Goal: Information Seeking & Learning: Learn about a topic

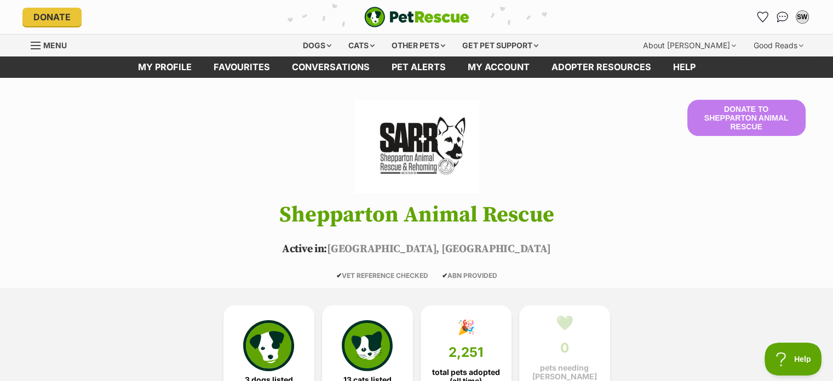
click at [55, 47] on span "Menu" at bounding box center [55, 45] width 24 height 9
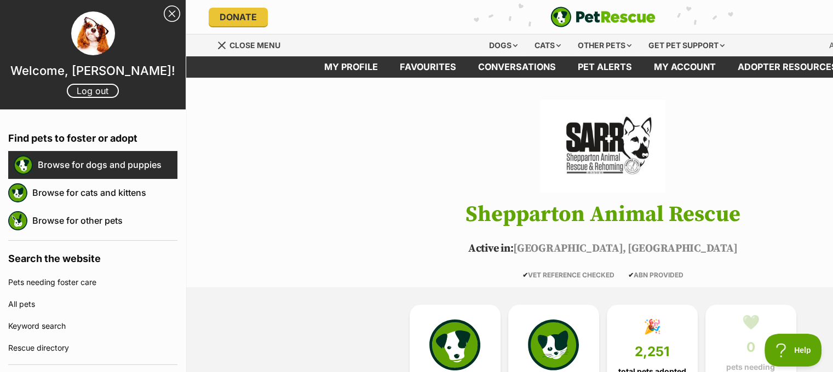
click at [101, 166] on link "Browse for dogs and puppies" at bounding box center [108, 164] width 140 height 23
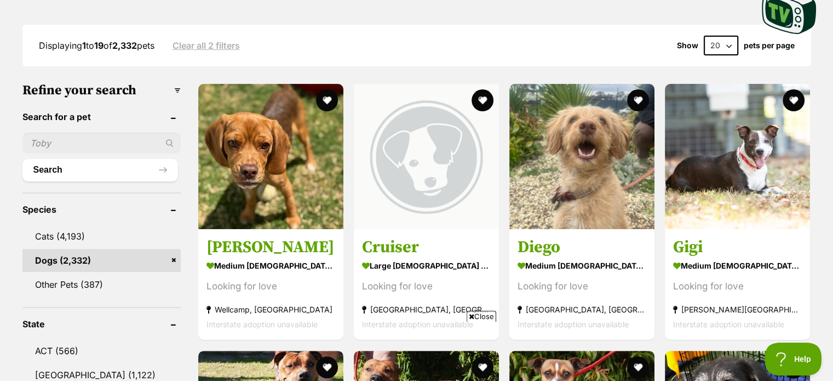
scroll to position [383, 0]
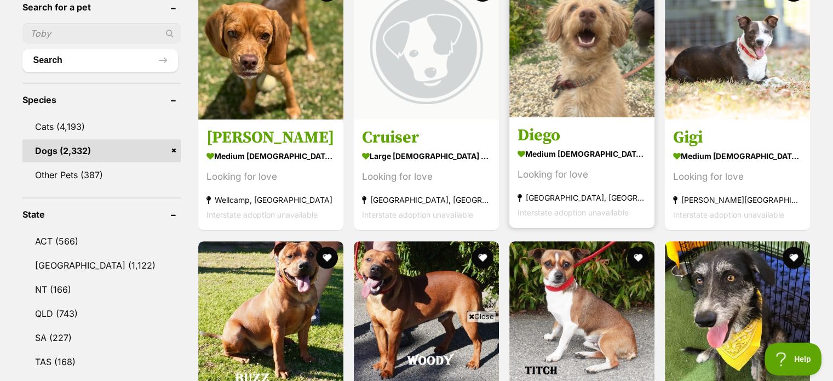
click at [620, 70] on img at bounding box center [581, 44] width 145 height 145
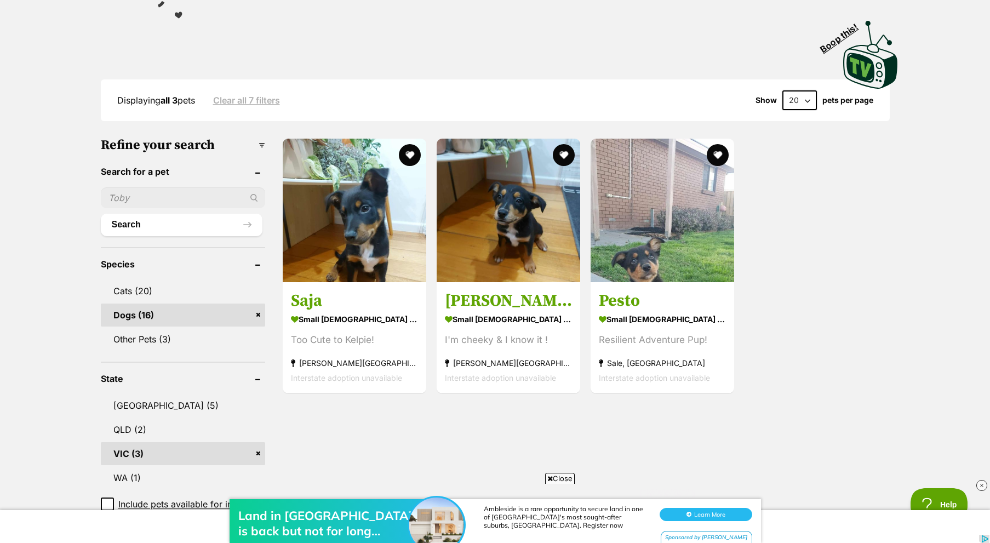
click at [272, 97] on link "Clear all 7 filters" at bounding box center [246, 100] width 67 height 10
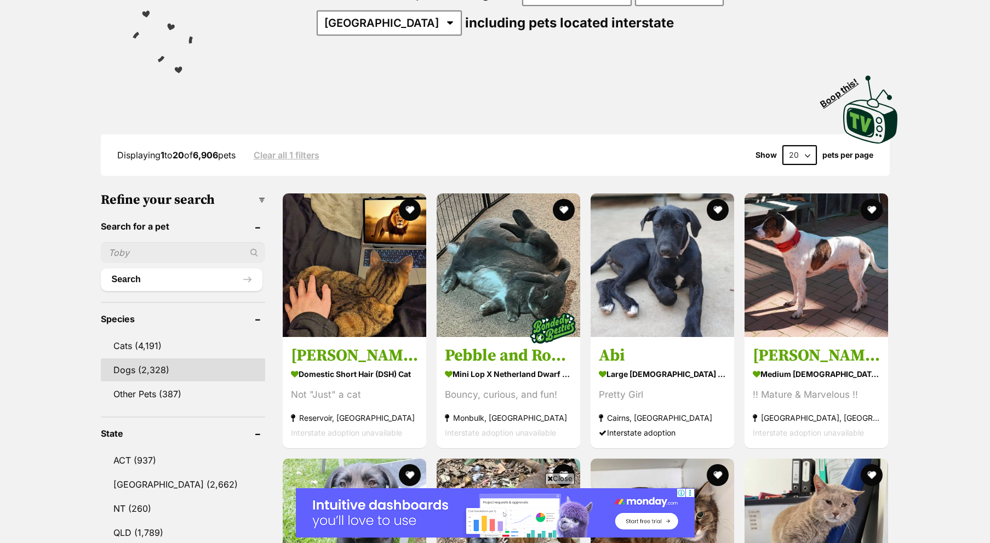
click at [132, 369] on link "Dogs (2,328)" at bounding box center [183, 369] width 164 height 23
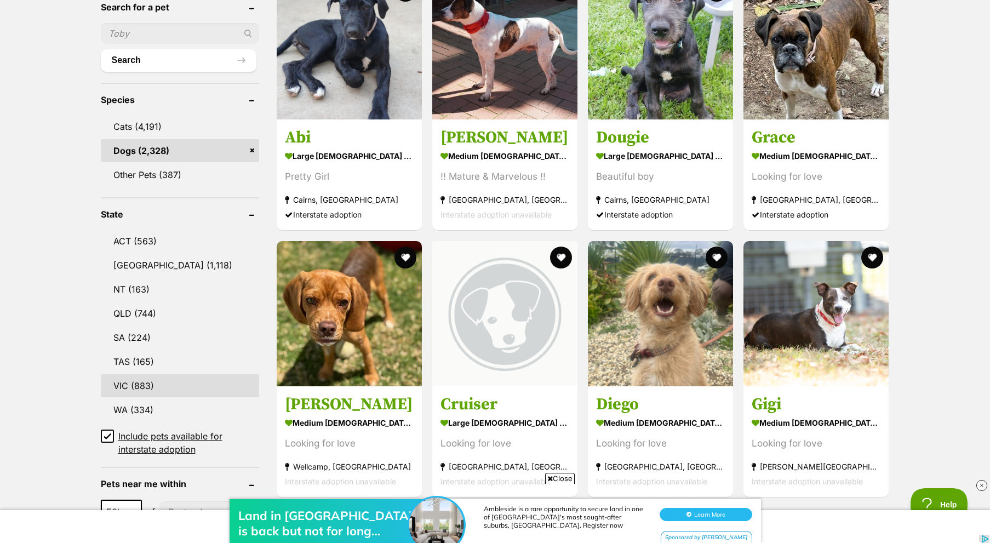
click at [133, 376] on link "VIC (883)" at bounding box center [180, 385] width 158 height 23
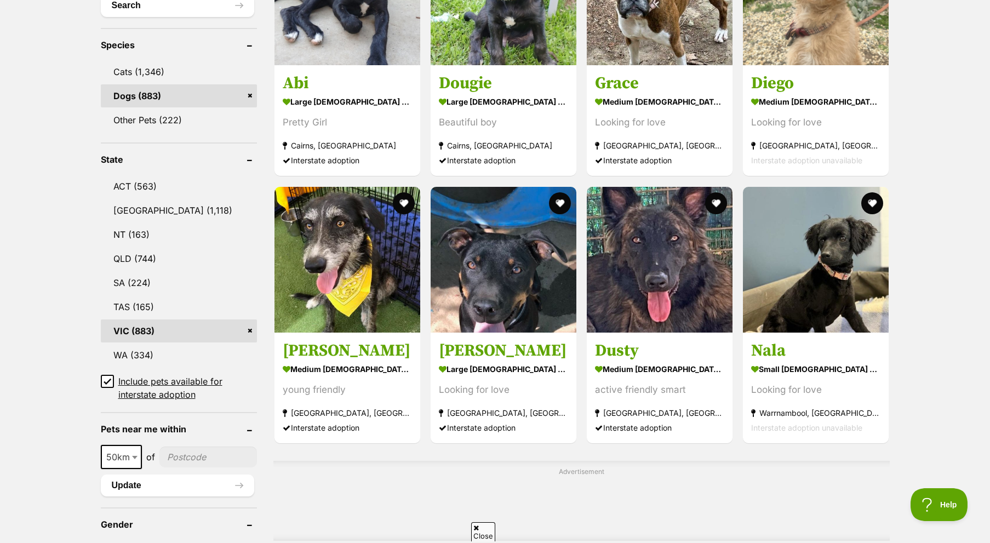
click at [108, 377] on icon at bounding box center [107, 381] width 8 height 8
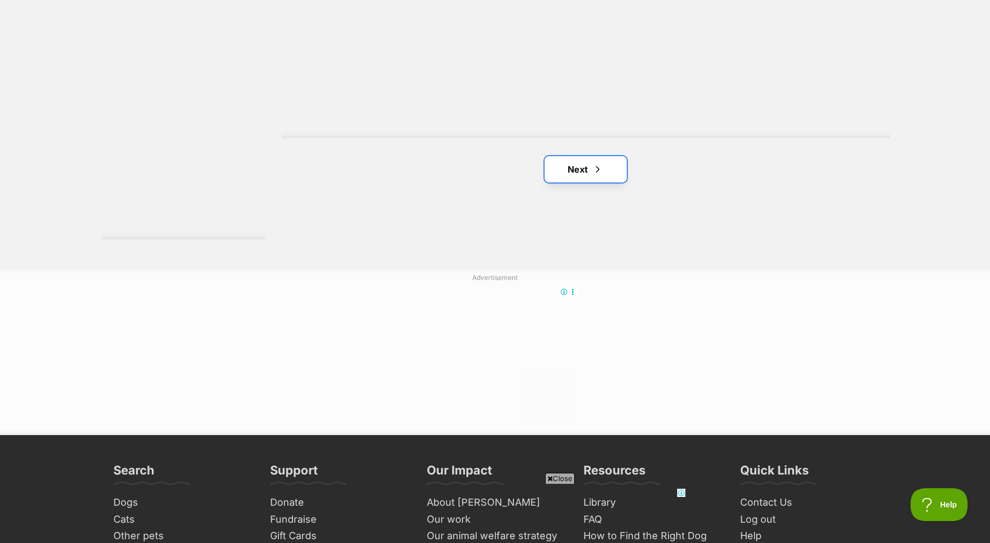
click at [582, 156] on link "Next" at bounding box center [585, 169] width 82 height 26
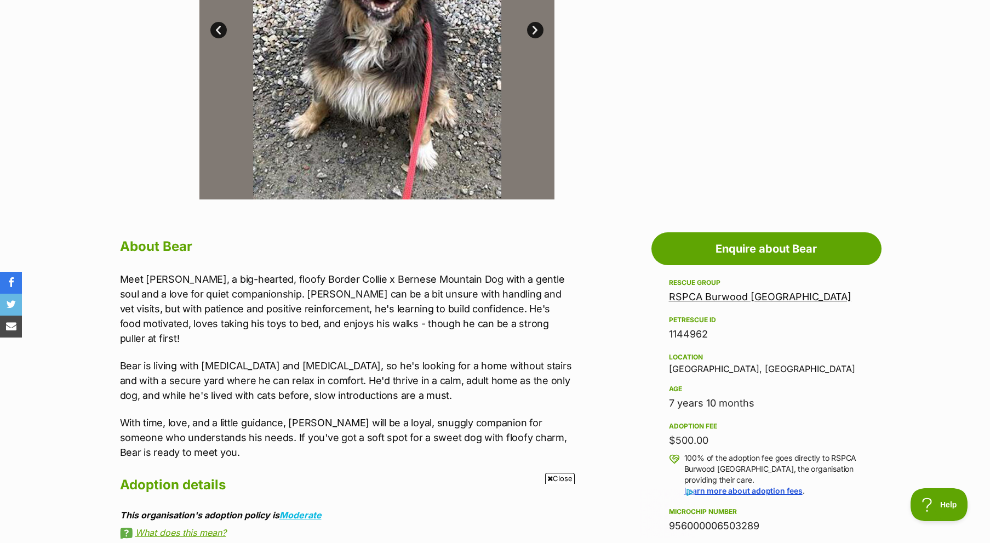
scroll to position [493, 0]
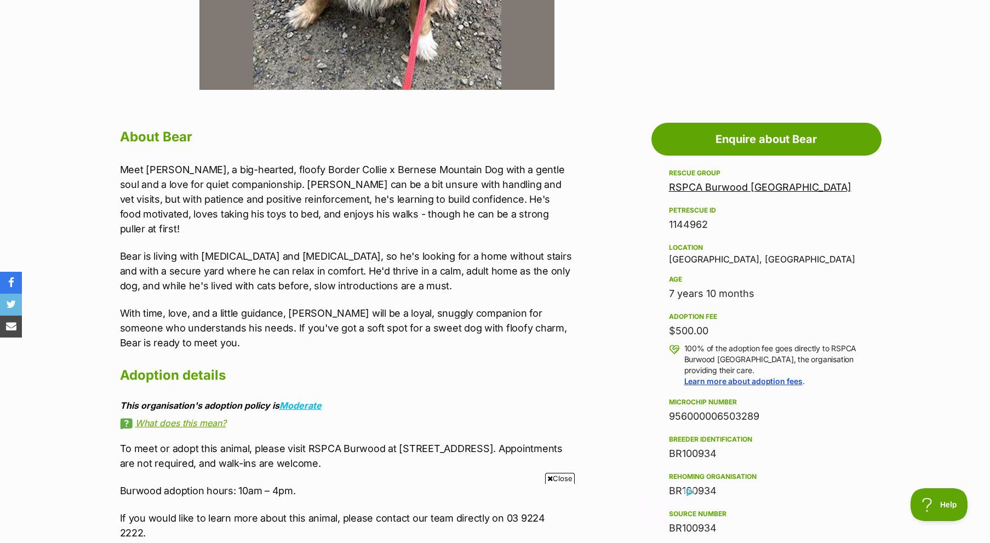
drag, startPoint x: 626, startPoint y: 393, endPoint x: 579, endPoint y: 390, distance: 47.7
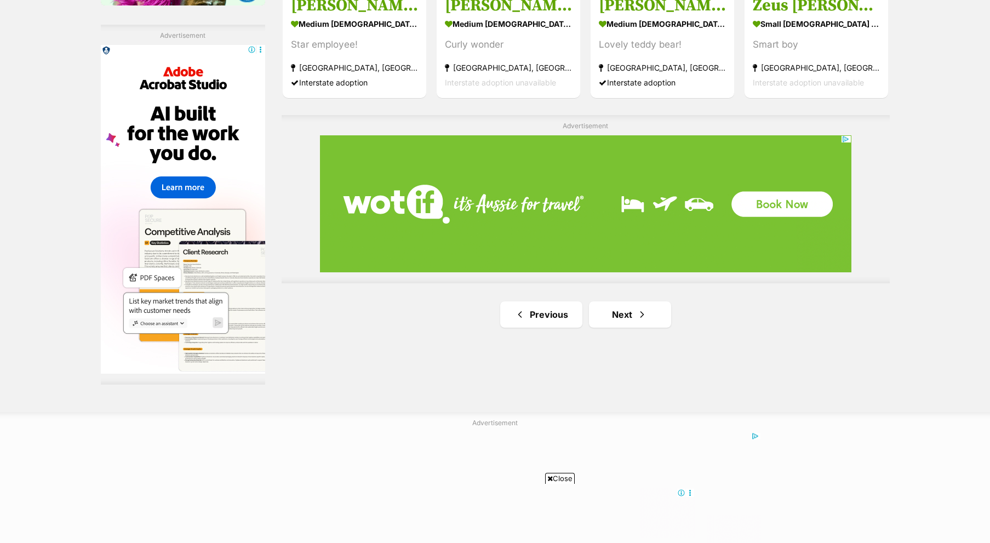
scroll to position [1862, 0]
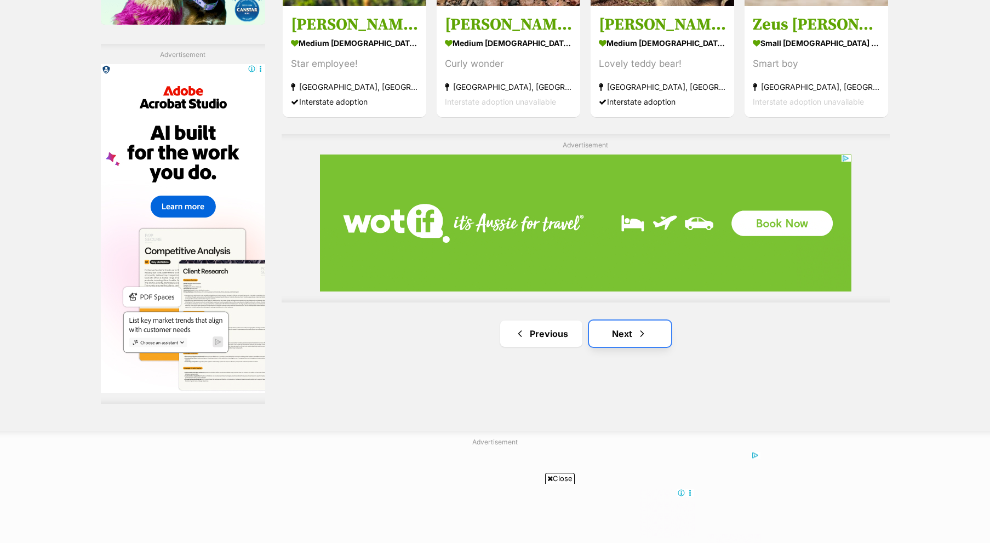
click at [636, 327] on span "Next page" at bounding box center [641, 333] width 11 height 13
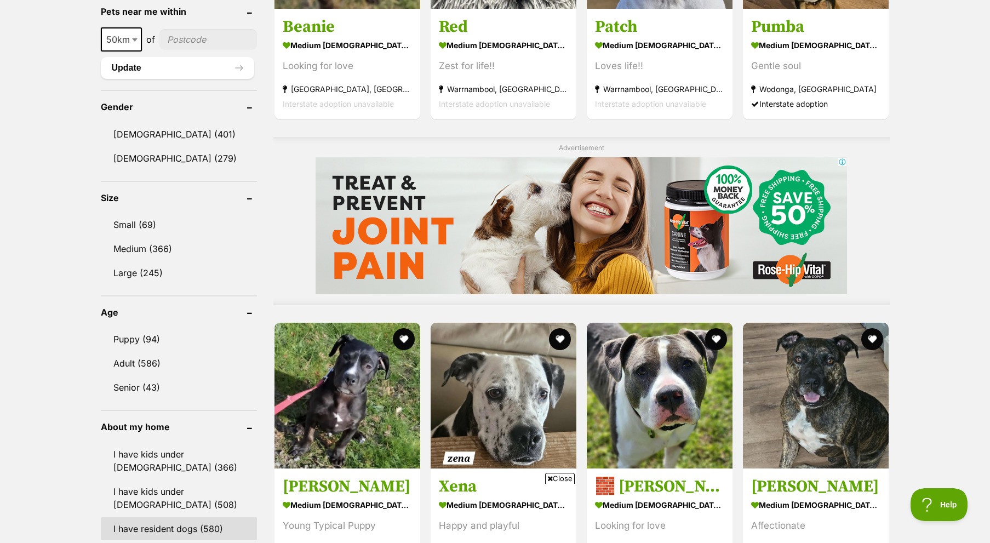
scroll to position [821, 0]
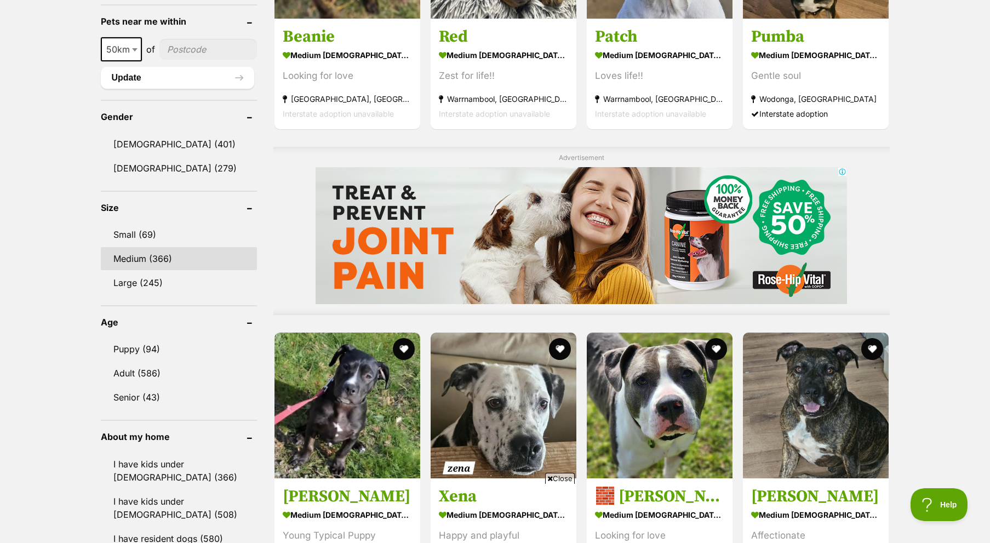
click at [157, 247] on link "Medium (366)" at bounding box center [179, 258] width 156 height 23
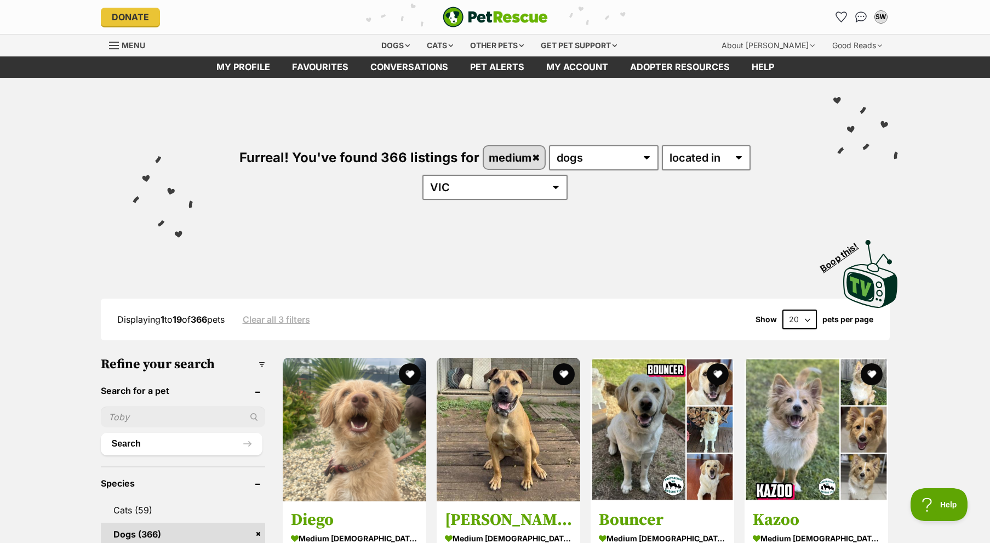
click at [204, 415] on input "text" at bounding box center [183, 416] width 164 height 21
type input "s"
type input "horsham"
click at [101, 433] on button "Search" at bounding box center [182, 444] width 162 height 22
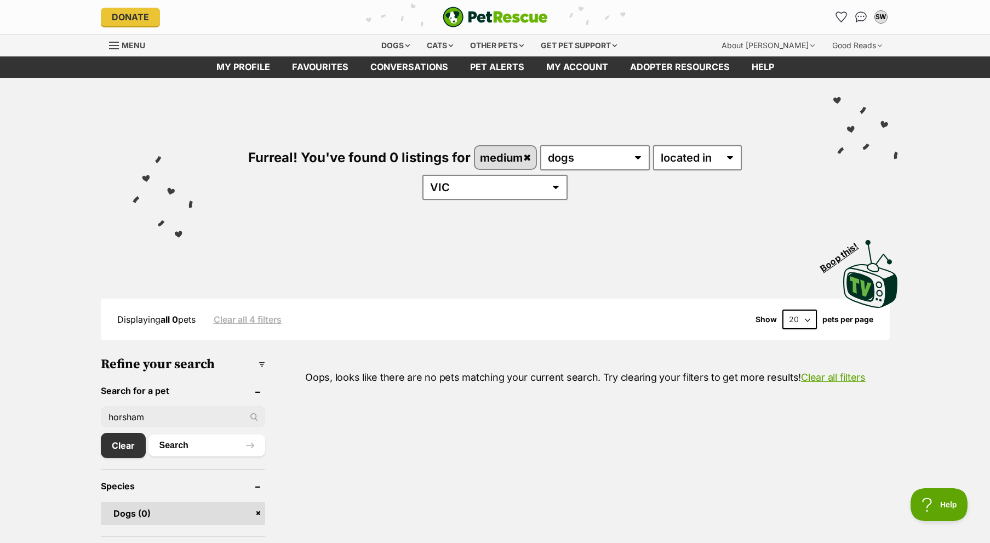
click at [134, 433] on link "Clear" at bounding box center [126, 445] width 50 height 25
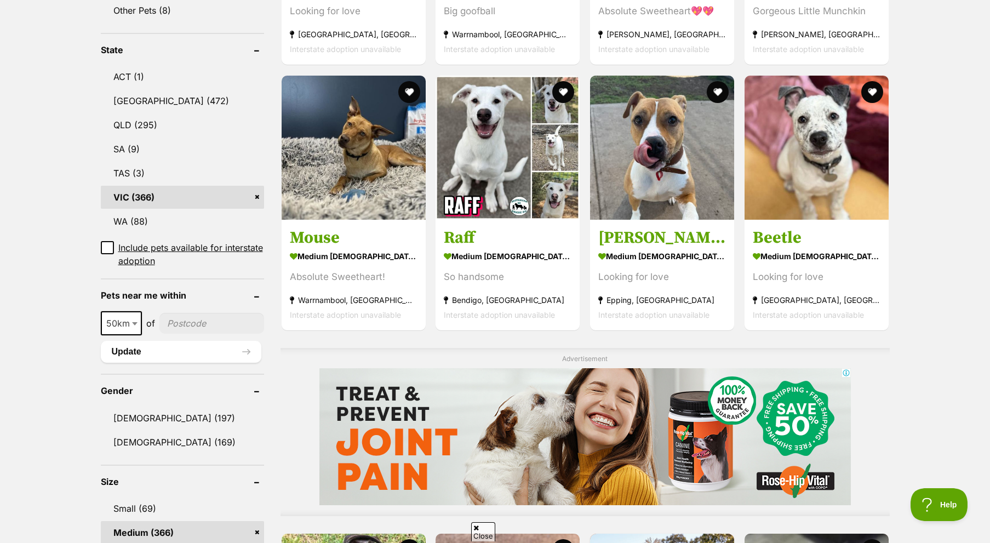
click at [203, 328] on input"] "postcode" at bounding box center [211, 323] width 105 height 21
type input"] "horsham"
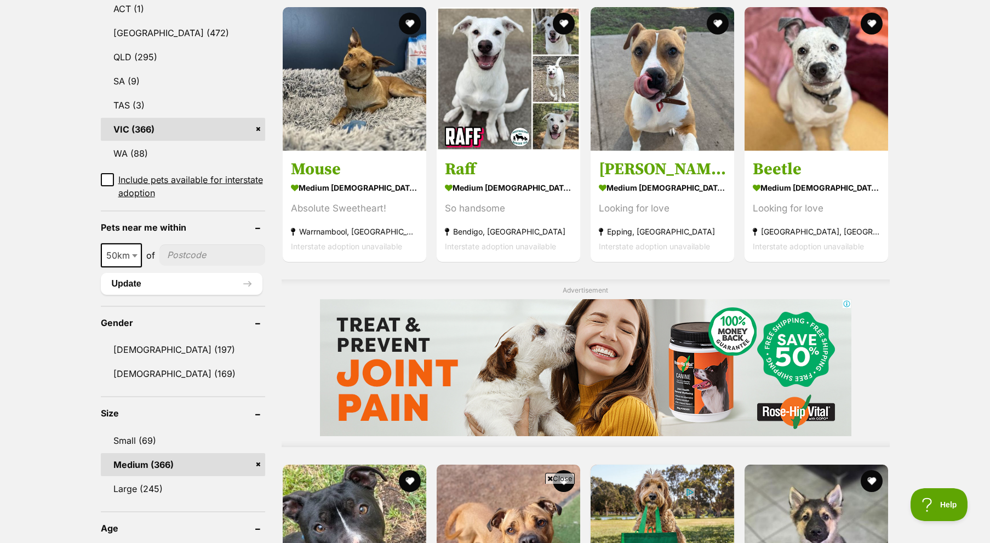
click at [186, 258] on input"] "postcode" at bounding box center [212, 254] width 106 height 21
type input"] "3400"
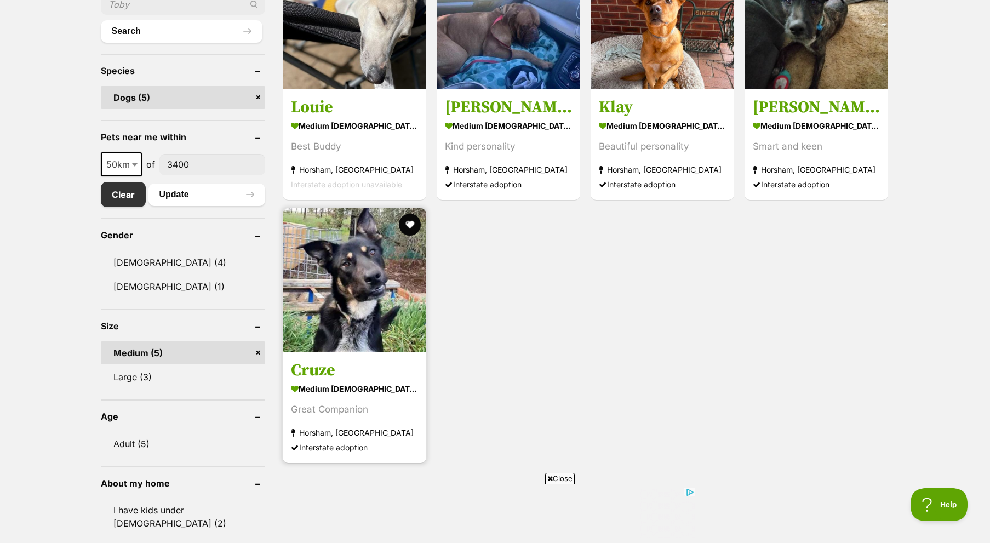
scroll to position [383, 0]
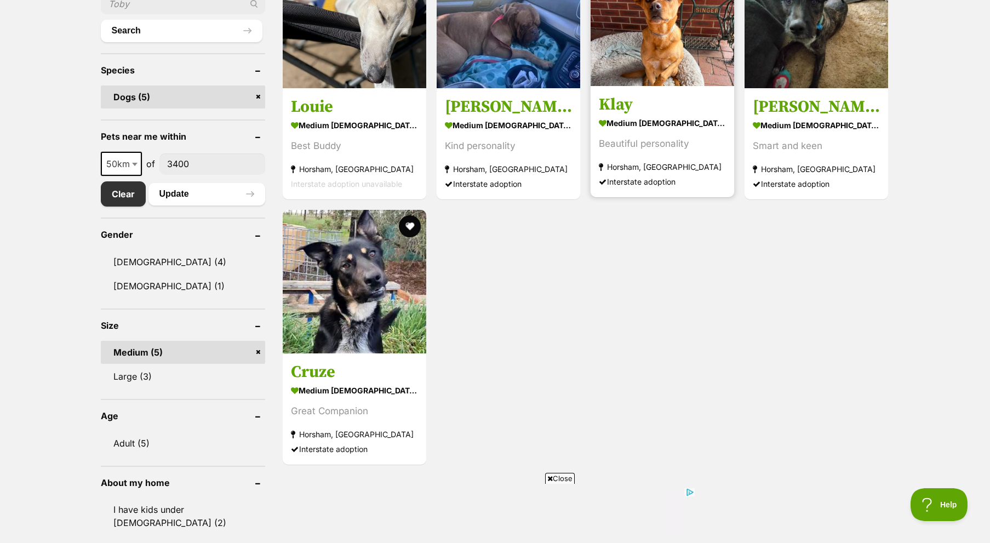
click at [686, 20] on img at bounding box center [661, 14] width 143 height 143
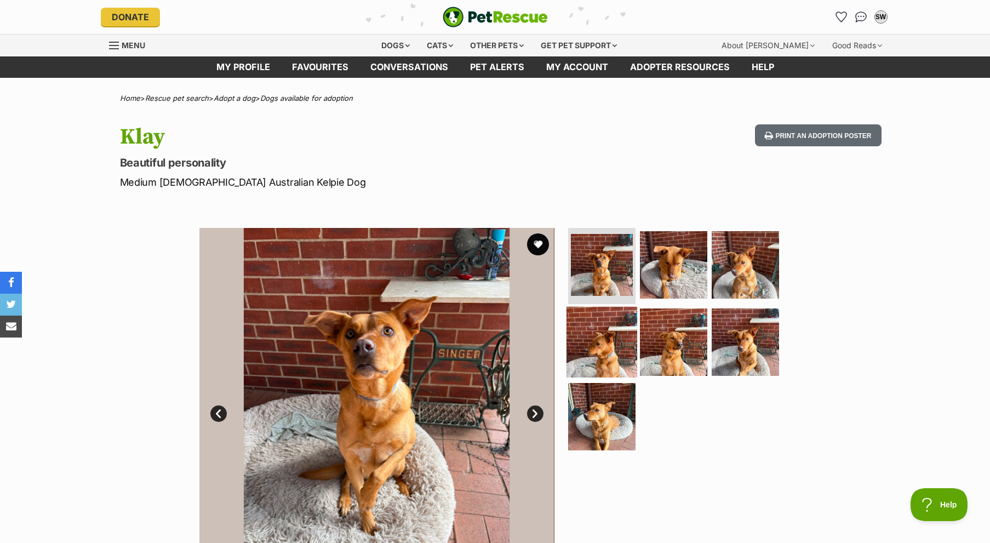
click at [609, 347] on img at bounding box center [601, 342] width 71 height 71
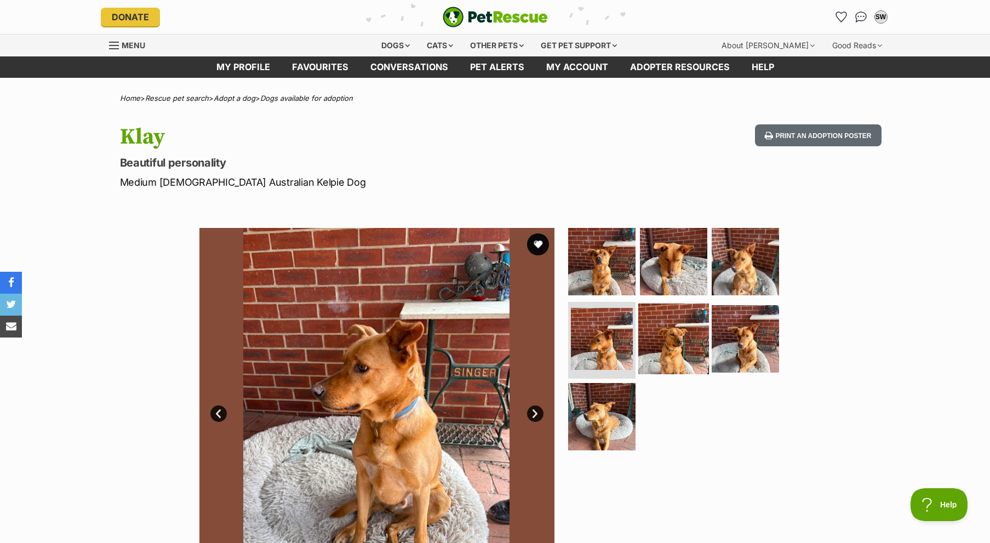
click at [639, 346] on img at bounding box center [673, 338] width 71 height 71
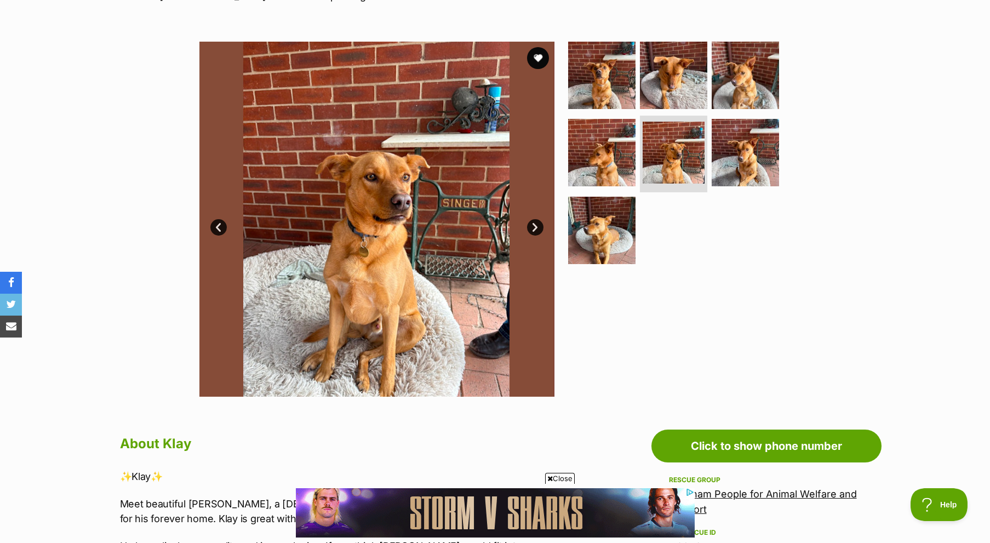
scroll to position [110, 0]
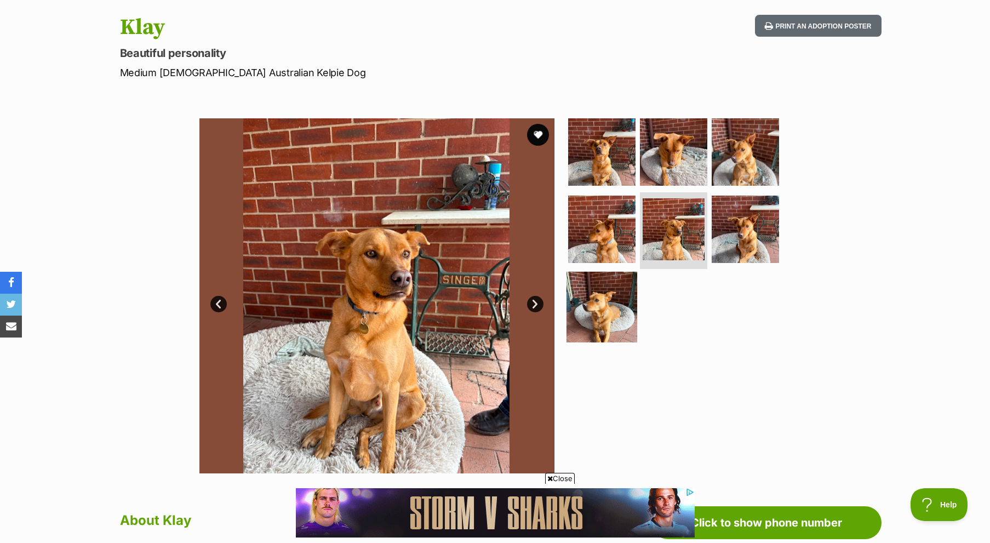
click at [603, 315] on img at bounding box center [601, 307] width 71 height 71
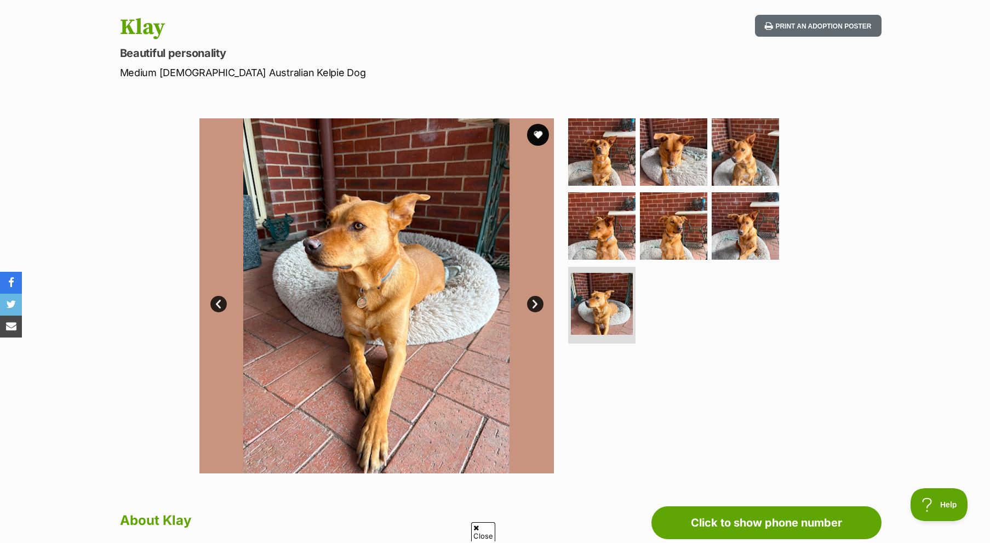
click at [407, 304] on img at bounding box center [376, 295] width 355 height 355
click at [390, 305] on img at bounding box center [376, 295] width 355 height 355
click at [377, 306] on img at bounding box center [376, 295] width 355 height 355
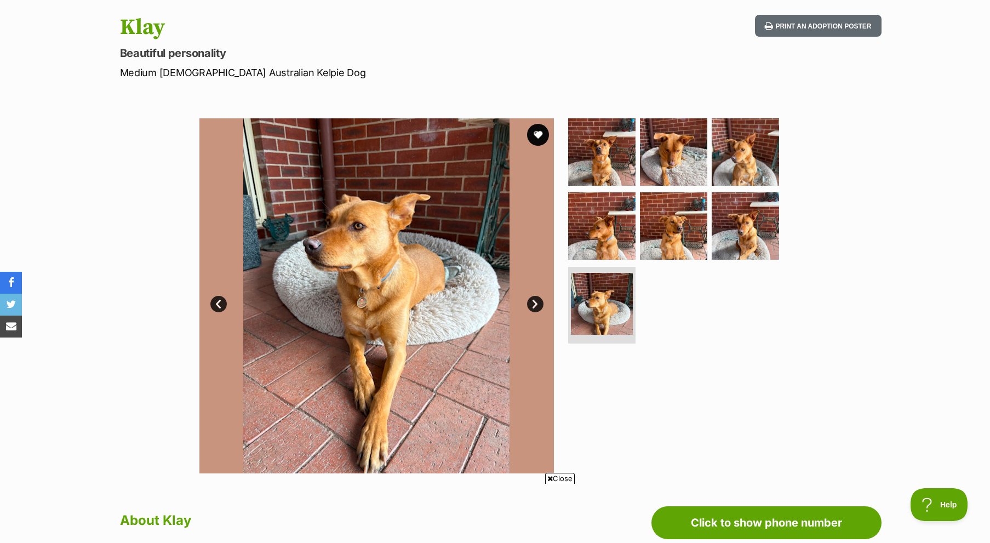
drag, startPoint x: 377, startPoint y: 306, endPoint x: 457, endPoint y: 366, distance: 100.0
click at [457, 366] on img at bounding box center [376, 295] width 355 height 355
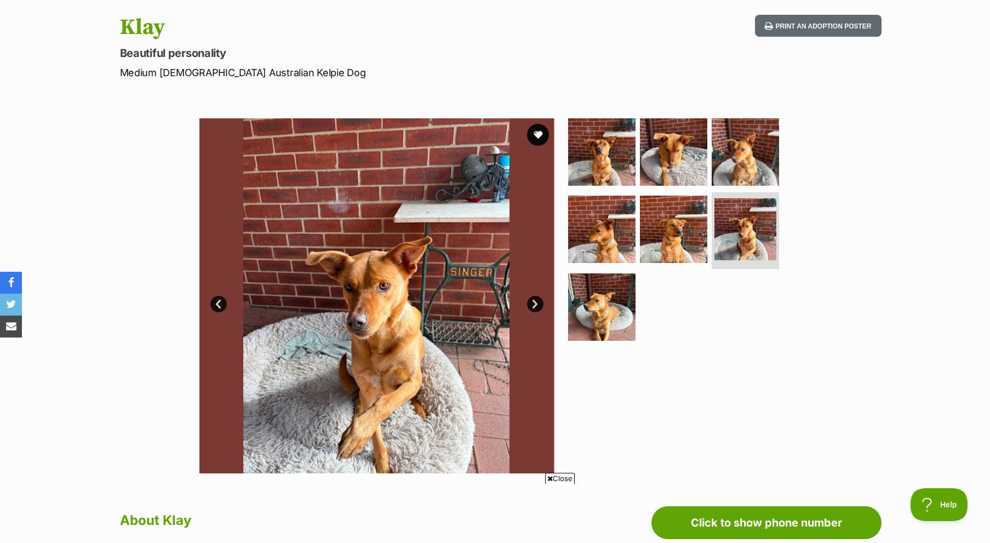
click at [214, 302] on link "Prev" at bounding box center [218, 304] width 16 height 16
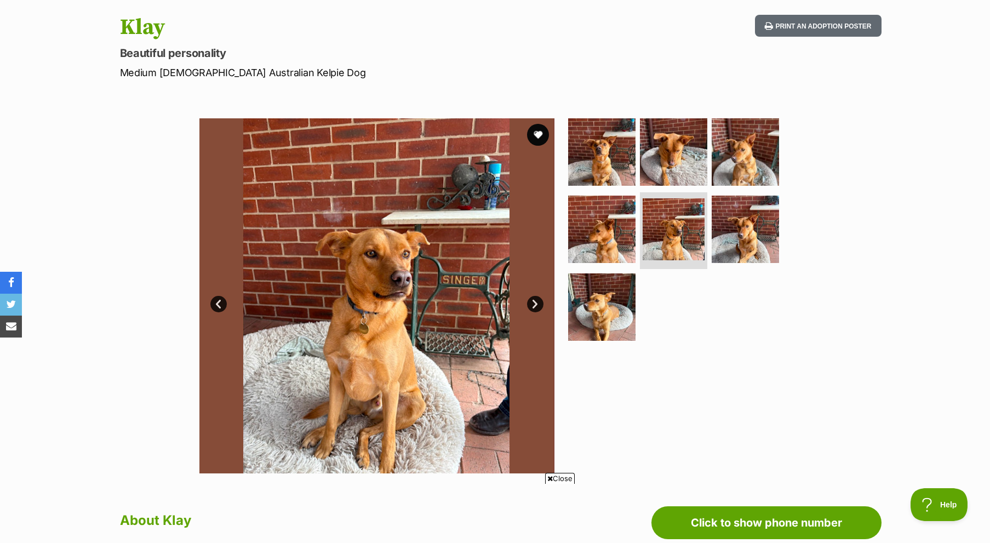
click at [214, 302] on link "Prev" at bounding box center [218, 304] width 16 height 16
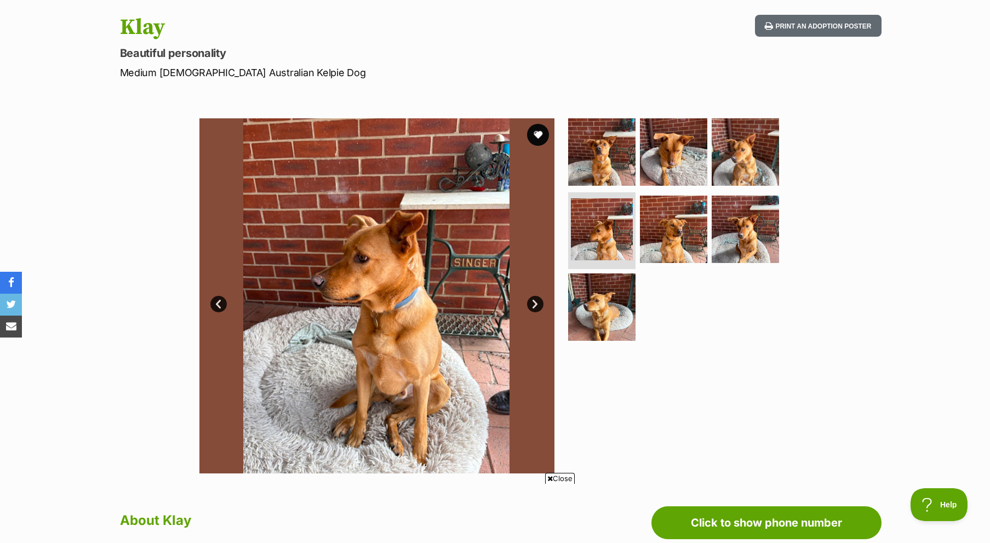
click at [214, 302] on link "Prev" at bounding box center [218, 304] width 16 height 16
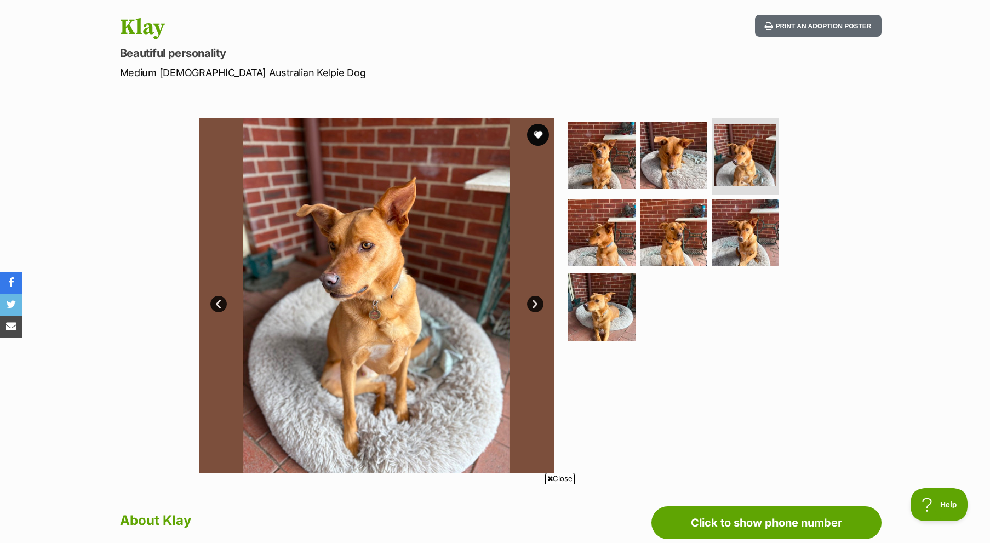
click at [214, 302] on link "Prev" at bounding box center [218, 304] width 16 height 16
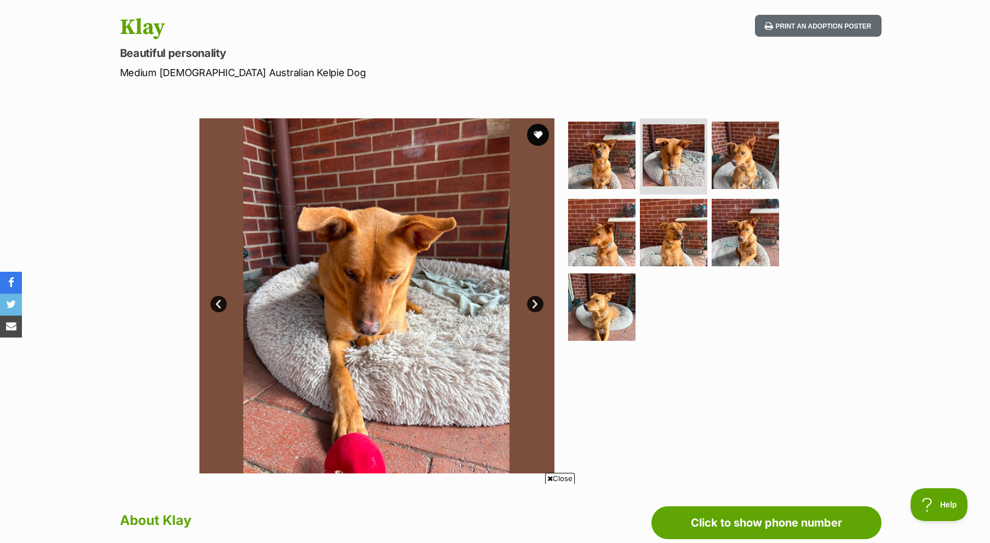
click at [214, 302] on link "Prev" at bounding box center [218, 304] width 16 height 16
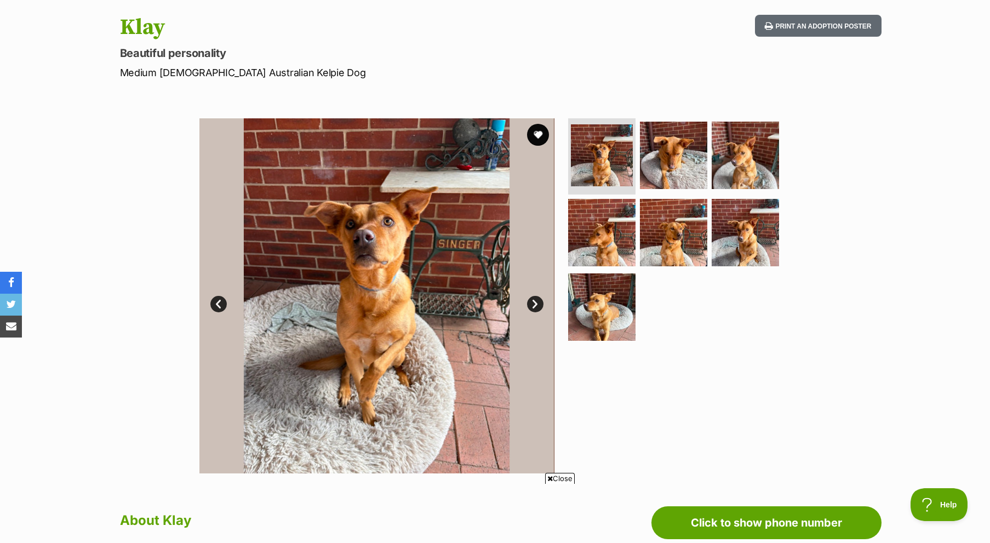
click at [214, 302] on link "Prev" at bounding box center [218, 304] width 16 height 16
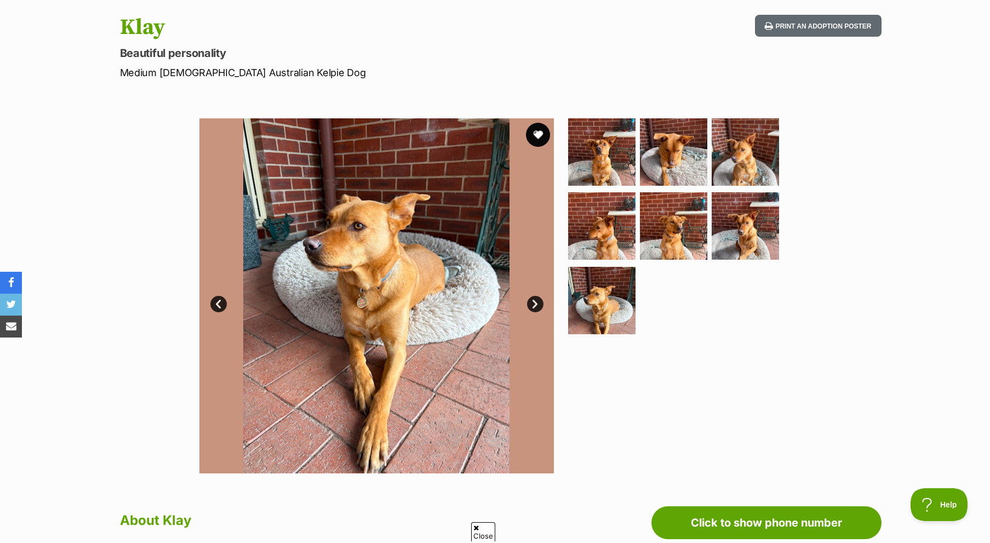
click at [534, 133] on button "favourite" at bounding box center [538, 135] width 24 height 24
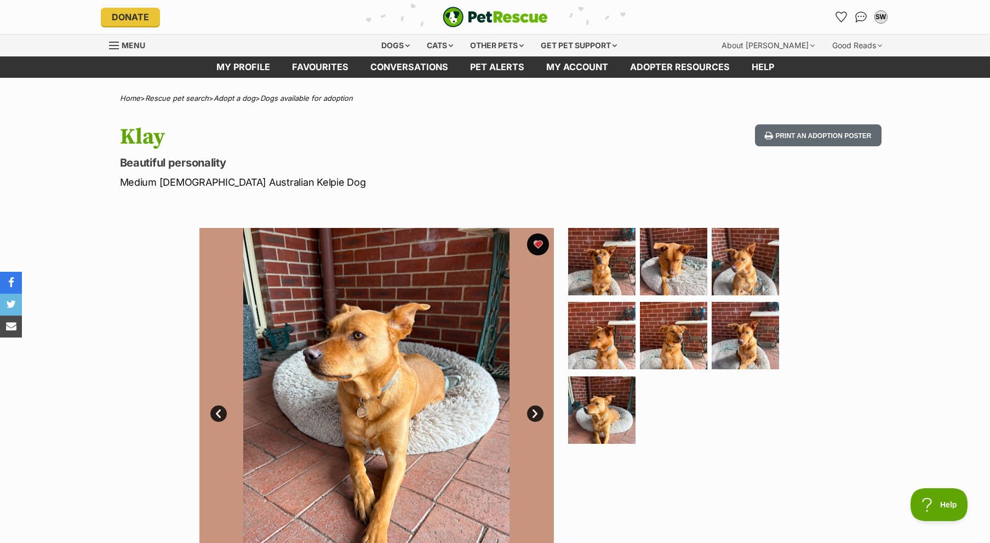
scroll to position [0, 0]
click at [241, 68] on link "My profile" at bounding box center [243, 66] width 76 height 21
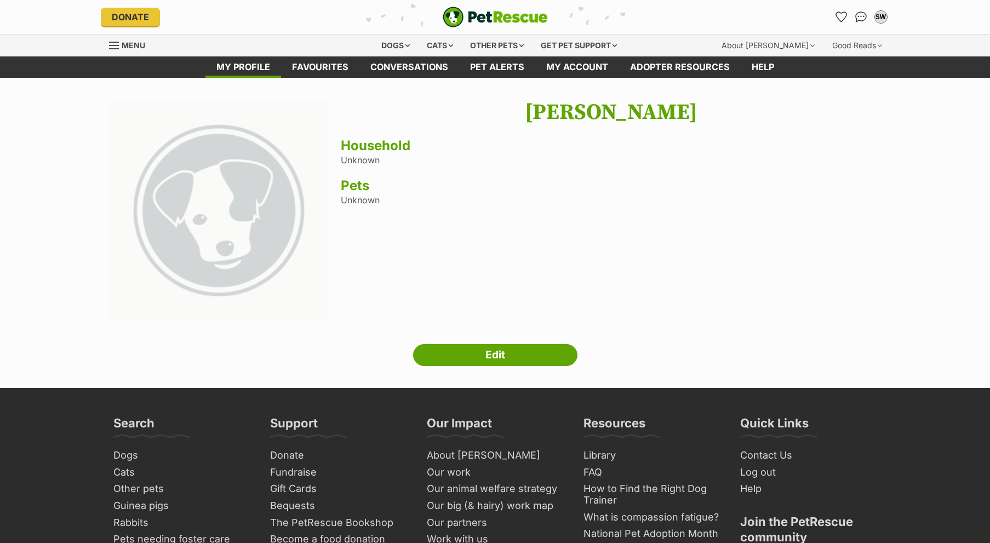
click at [584, 78] on main "Next Prev 1 [PERSON_NAME] Household Unknown Pets Unknown Edit" at bounding box center [495, 233] width 990 height 310
click at [586, 73] on link "My account" at bounding box center [577, 66] width 84 height 21
